Goal: Communication & Community: Ask a question

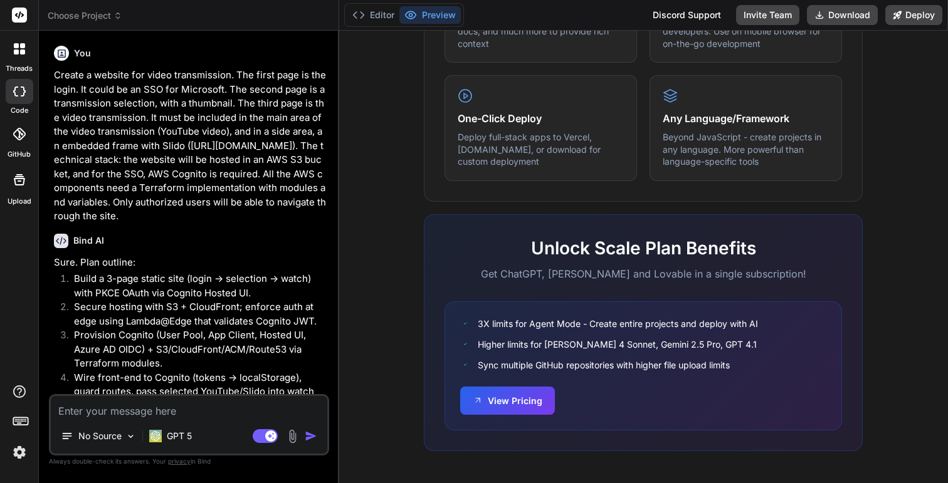
click at [93, 16] on span "Choose Project" at bounding box center [85, 15] width 75 height 13
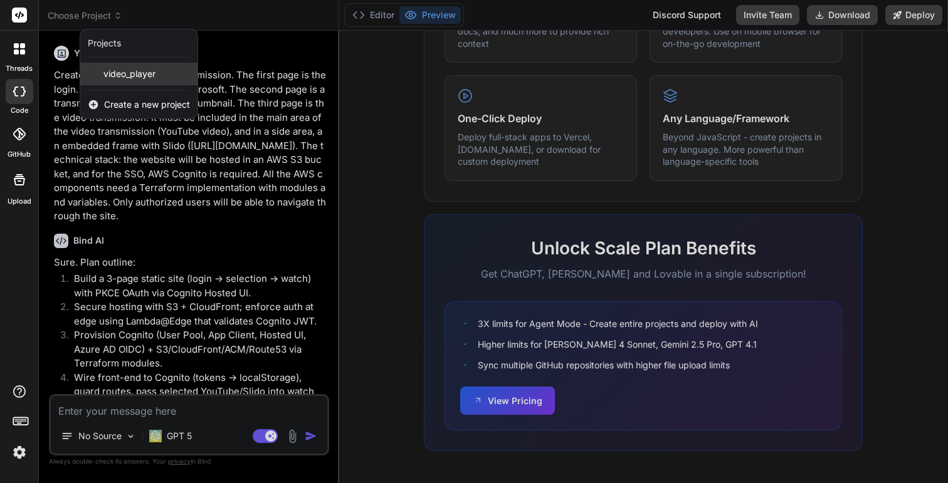
click at [117, 68] on span "video_player" at bounding box center [129, 74] width 52 height 13
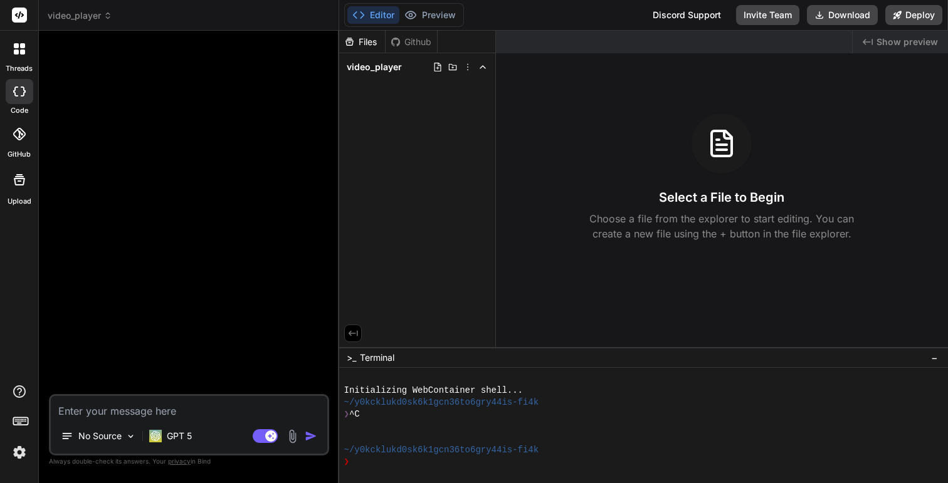
type textarea "x"
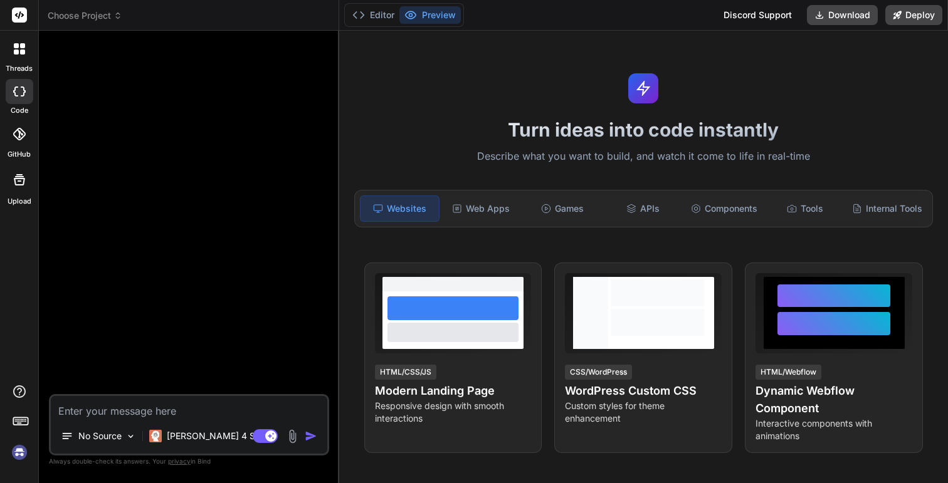
scroll to position [48, 0]
click at [371, 14] on button "Editor" at bounding box center [373, 15] width 52 height 18
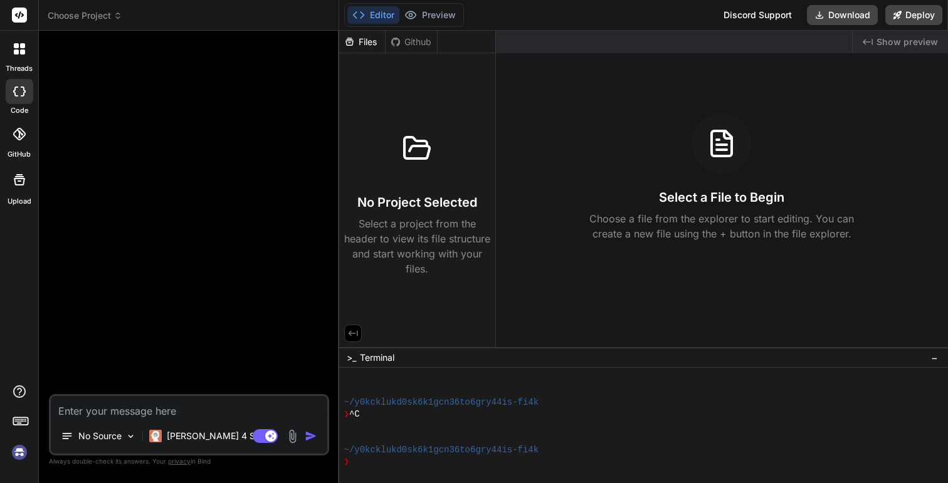
click at [107, 24] on header "Choose Project Created with Pixso." at bounding box center [189, 15] width 300 height 31
click at [117, 16] on icon at bounding box center [118, 15] width 9 height 9
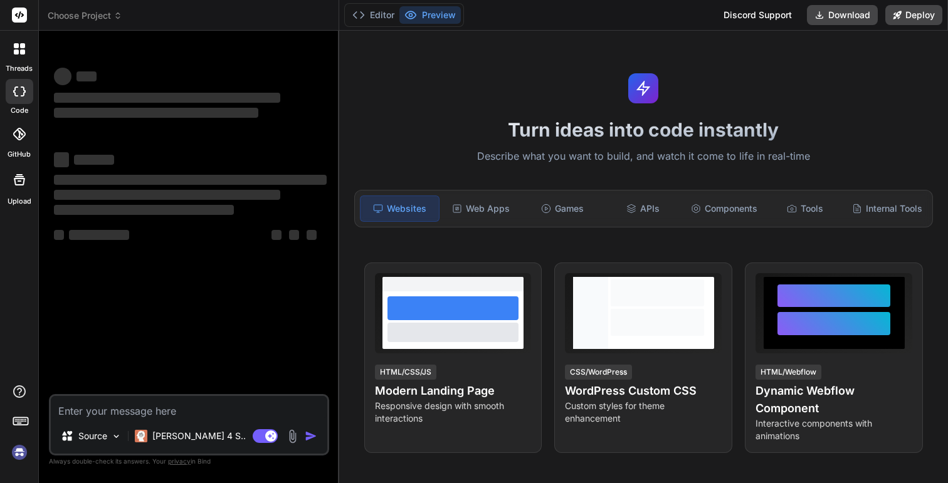
type textarea "x"
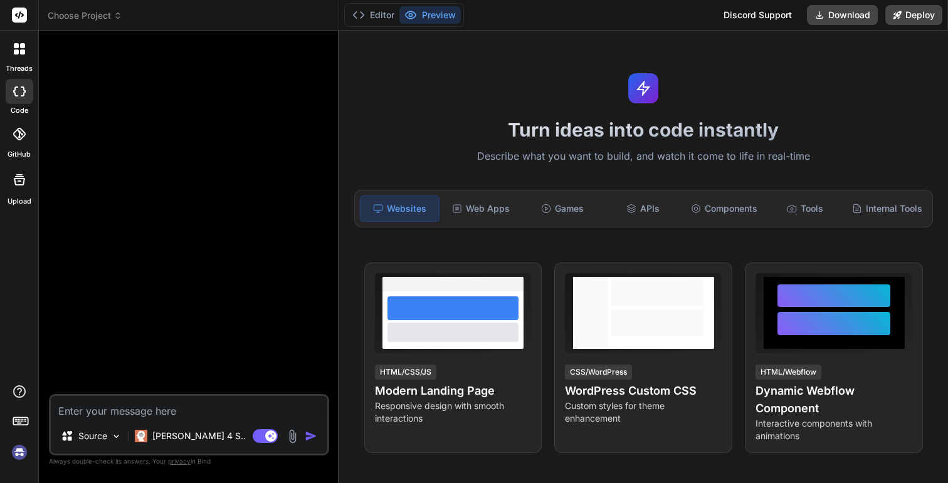
click at [66, 13] on span "Choose Project" at bounding box center [85, 15] width 75 height 13
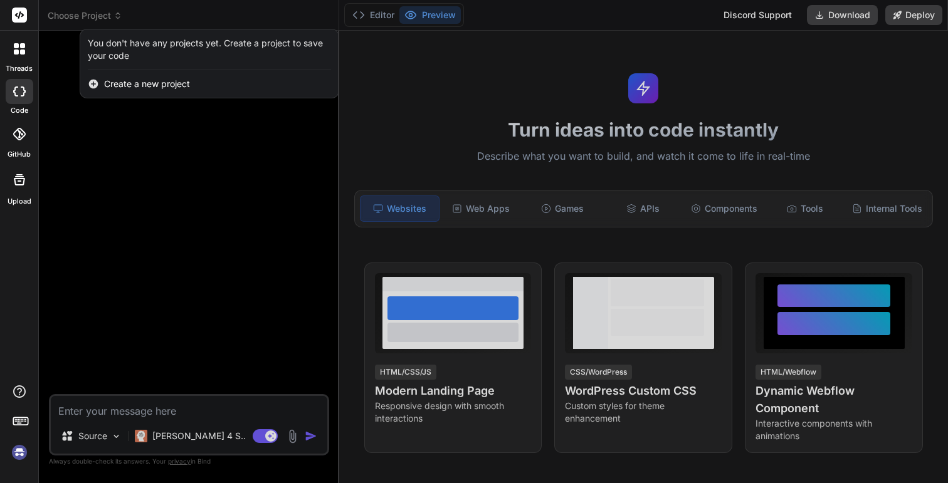
click at [162, 215] on div at bounding box center [474, 241] width 948 height 483
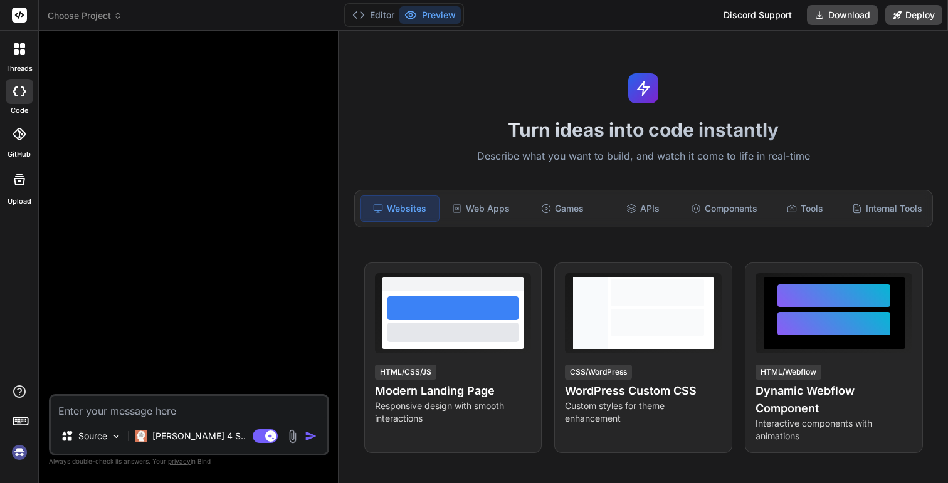
click at [18, 454] on img at bounding box center [19, 452] width 21 height 21
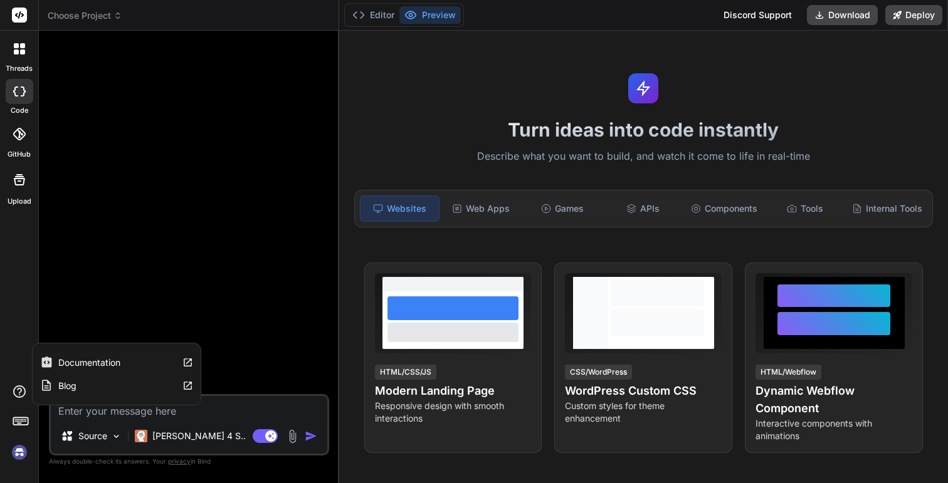
click at [23, 398] on icon at bounding box center [19, 391] width 15 height 15
click at [16, 388] on icon at bounding box center [19, 391] width 15 height 15
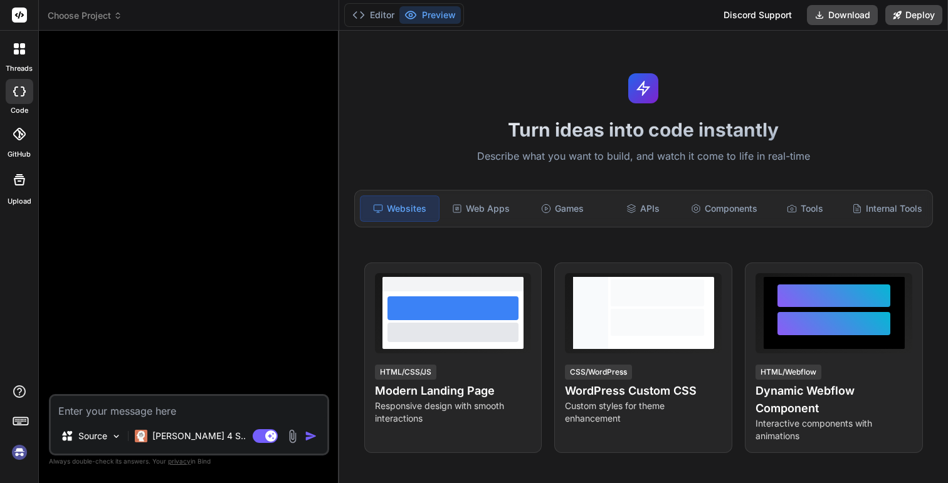
click at [76, 171] on div at bounding box center [190, 218] width 278 height 354
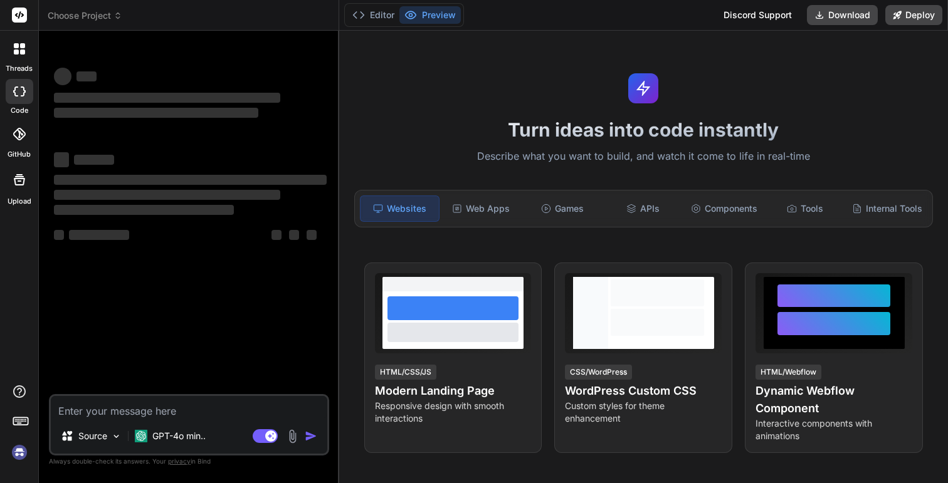
type textarea "x"
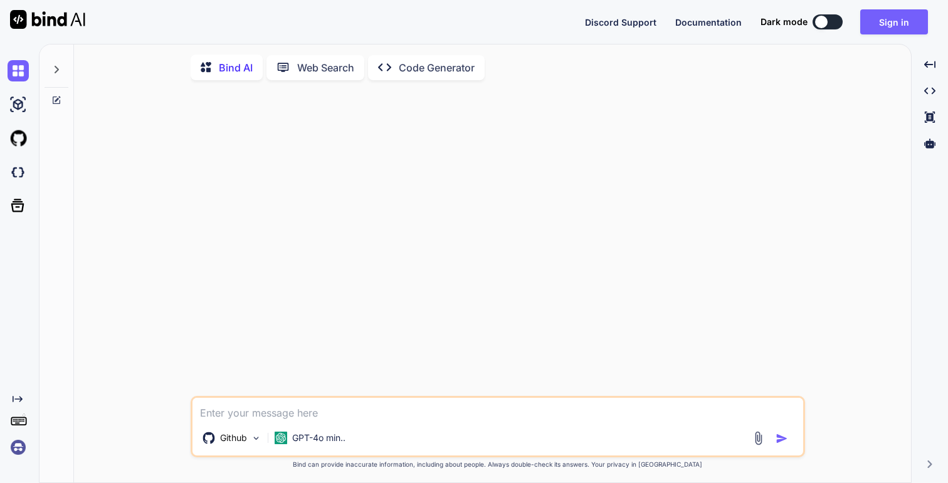
scroll to position [5, 0]
click at [19, 450] on img at bounding box center [18, 447] width 21 height 21
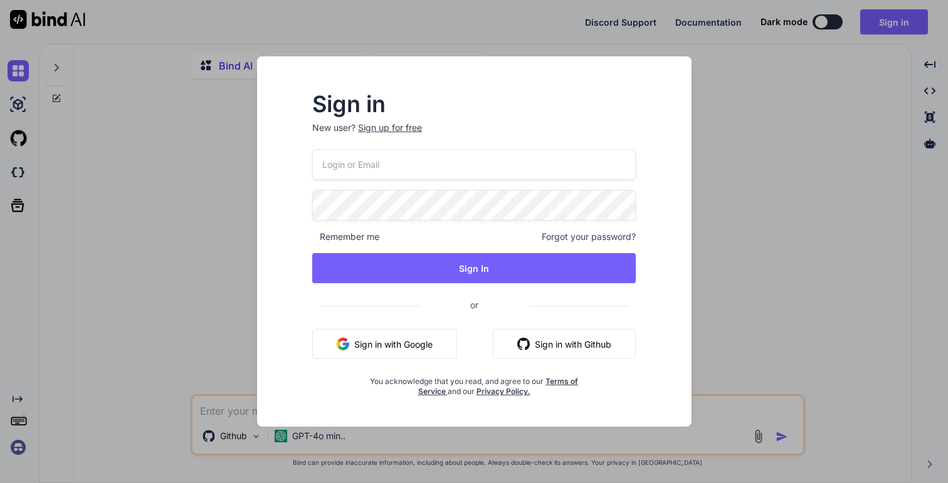
click at [372, 348] on button "Sign in with Google" at bounding box center [384, 344] width 145 height 30
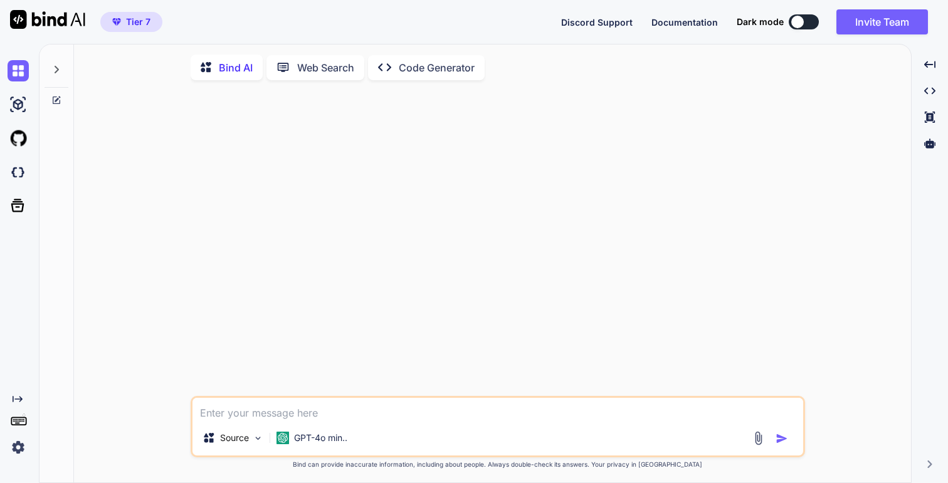
type textarea "x"
